Goal: Task Accomplishment & Management: Complete application form

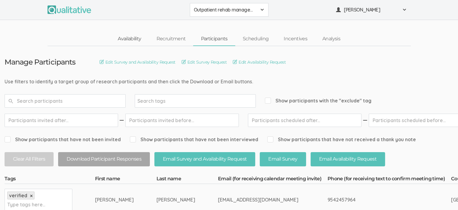
click at [136, 39] on link "Availability" at bounding box center [129, 38] width 38 height 13
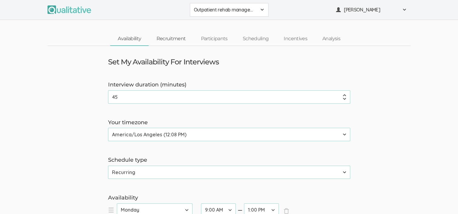
click at [171, 38] on link "Recruitment" at bounding box center [171, 38] width 45 height 13
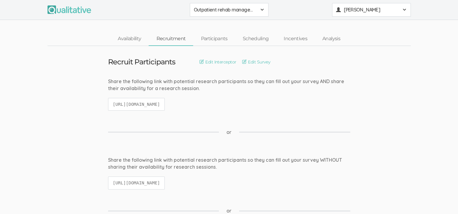
click at [405, 10] on span at bounding box center [404, 9] width 5 height 5
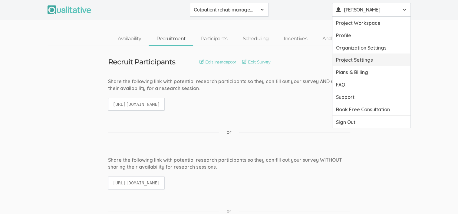
click at [360, 59] on link "Project Settings" at bounding box center [372, 60] width 78 height 12
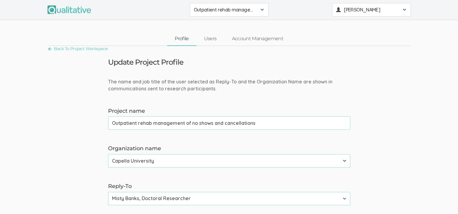
click at [405, 9] on span at bounding box center [404, 9] width 5 height 5
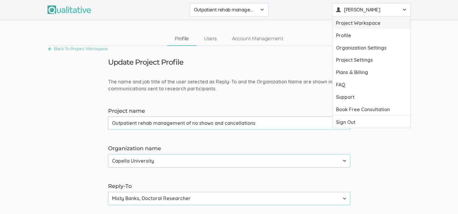
click at [371, 22] on link "Project Workspace" at bounding box center [372, 23] width 78 height 12
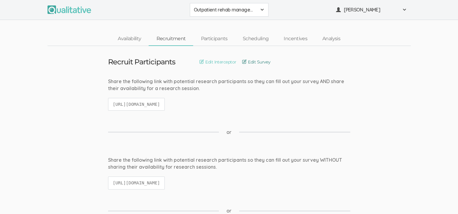
click at [259, 61] on link "Edit Survey" at bounding box center [256, 62] width 28 height 7
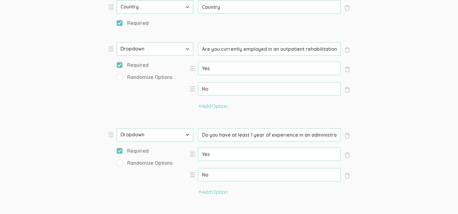
scroll to position [420, 0]
click at [274, 49] on input "Are you currently employed in an outpatient rehabilitation setting that provide…" at bounding box center [269, 49] width 143 height 13
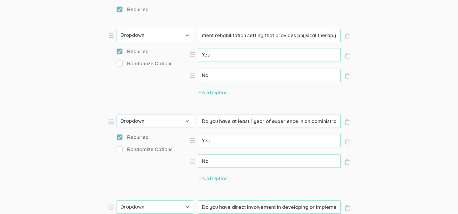
scroll to position [436, 0]
click at [263, 34] on input "Are you currently employed in an outpatient rehabilitation setting that provide…" at bounding box center [269, 34] width 143 height 13
click at [277, 121] on input "Do you have direct involvement in developing or implementing strategies to mana…" at bounding box center [269, 120] width 143 height 13
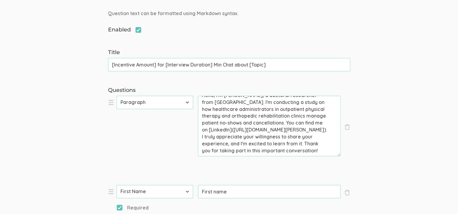
scroll to position [19, 0]
type input "Do you have direct involvement in developing or implementing strategies to mana…"
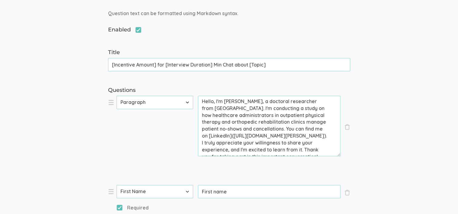
drag, startPoint x: 240, startPoint y: 151, endPoint x: 201, endPoint y: 88, distance: 74.1
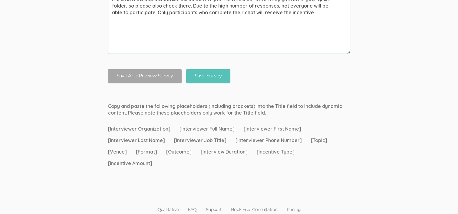
scroll to position [884, 0]
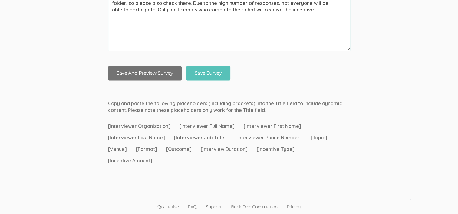
click at [139, 75] on button "Save And Preview Survey" at bounding box center [145, 73] width 74 height 14
